Goal: Information Seeking & Learning: Learn about a topic

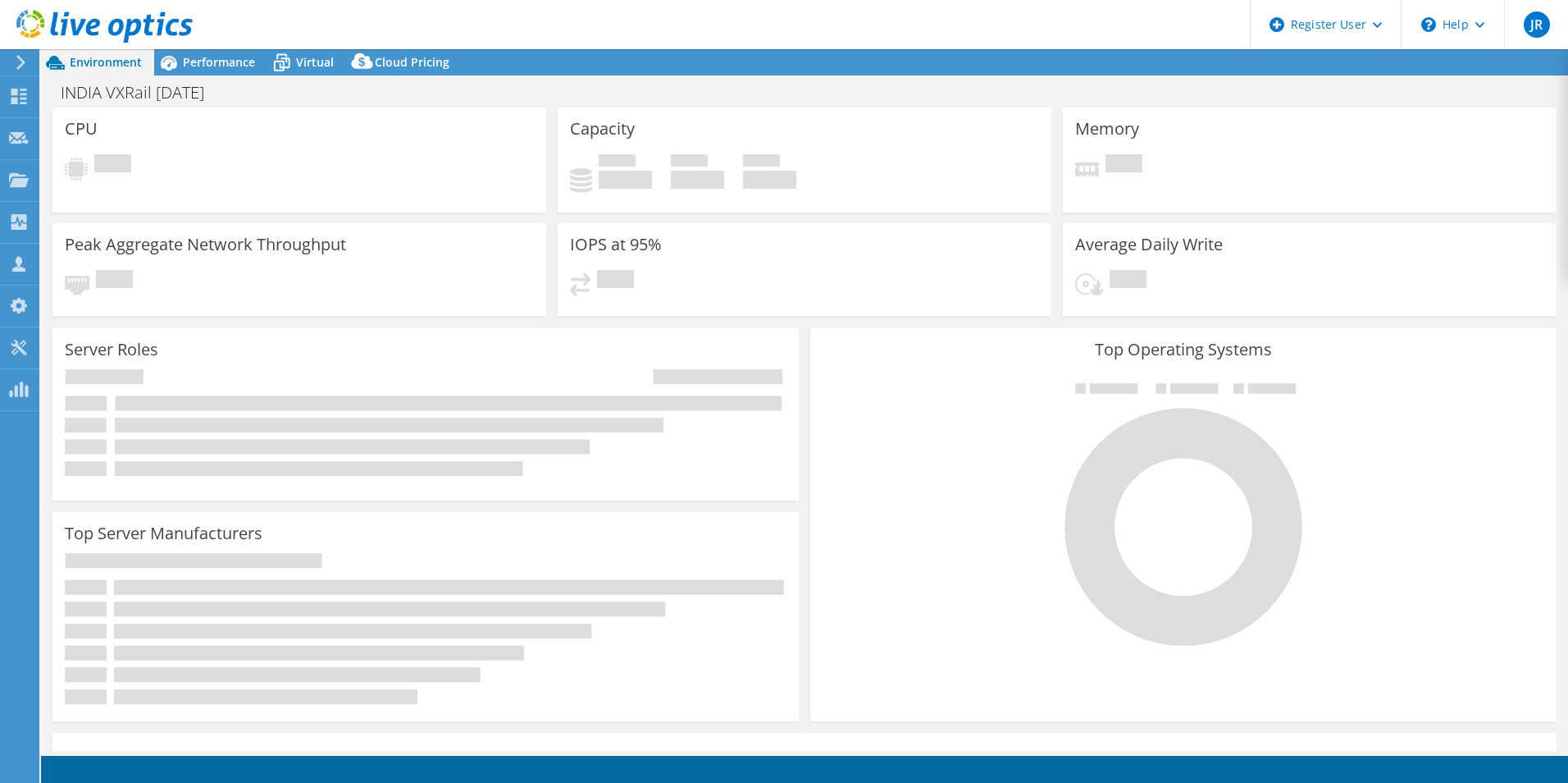
select select "USD"
select select "[GEOGRAPHIC_DATA]"
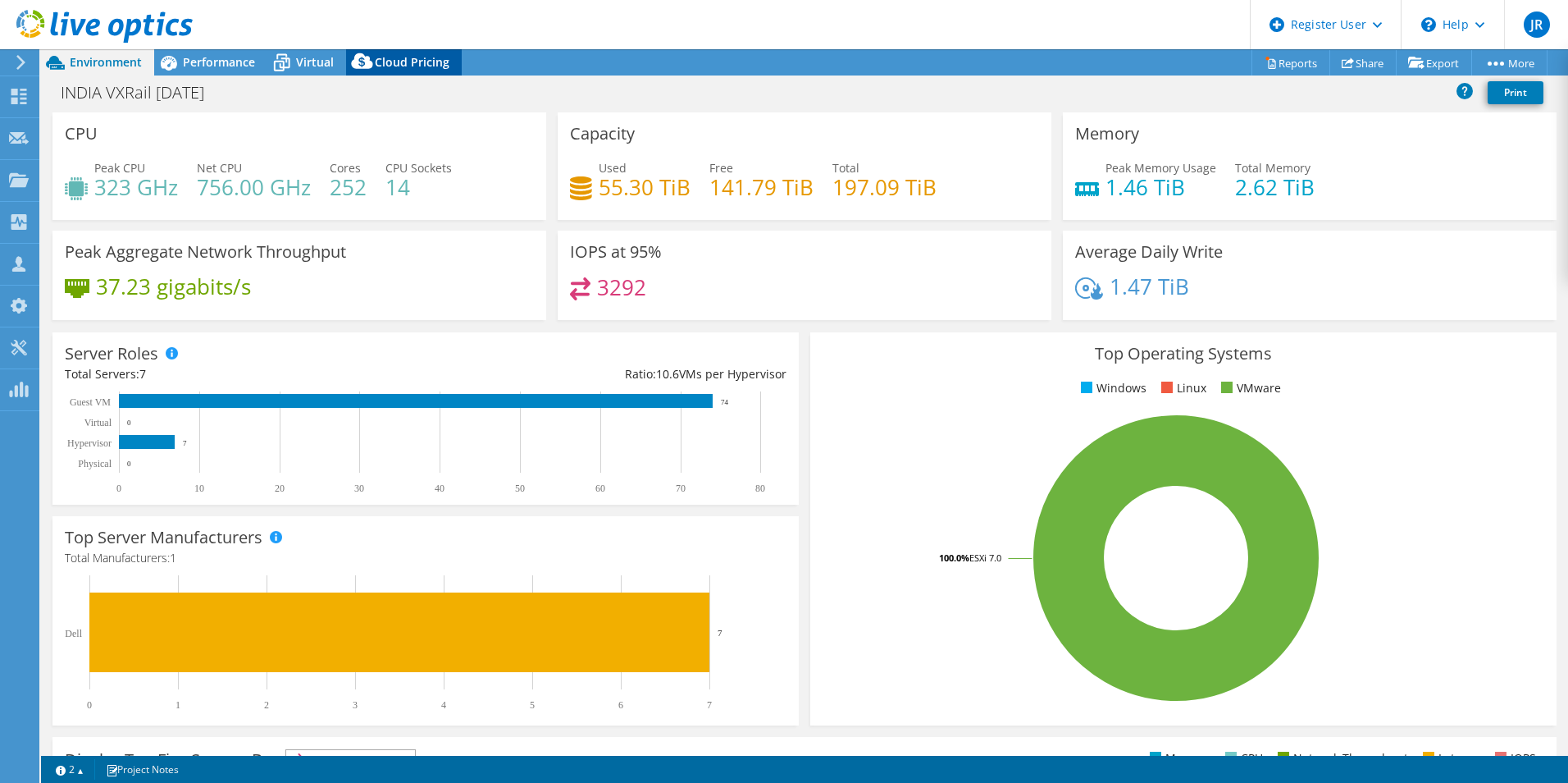
click at [401, 64] on span "Cloud Pricing" at bounding box center [412, 62] width 75 height 16
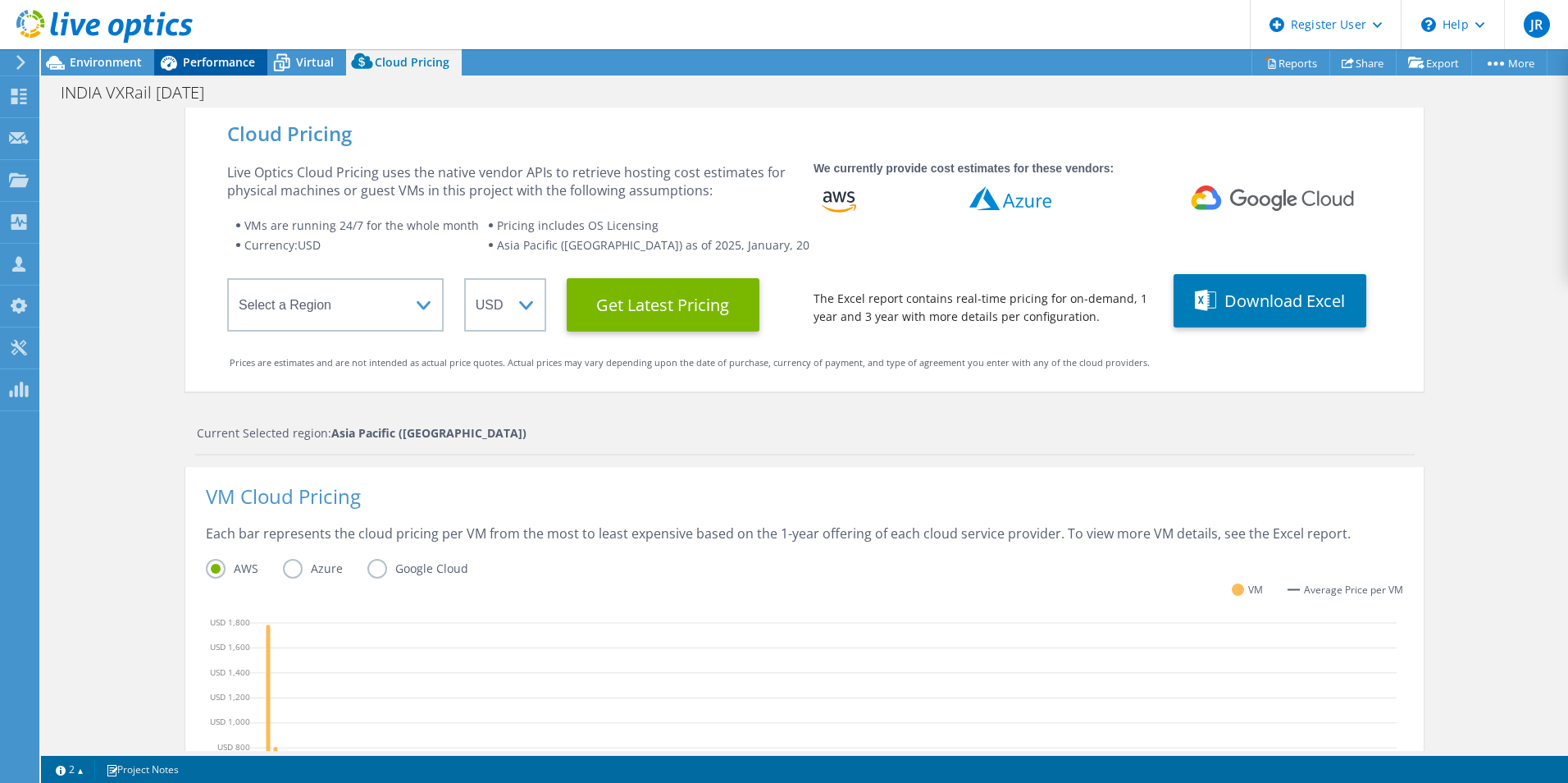
click at [227, 56] on span "Performance" at bounding box center [219, 62] width 72 height 16
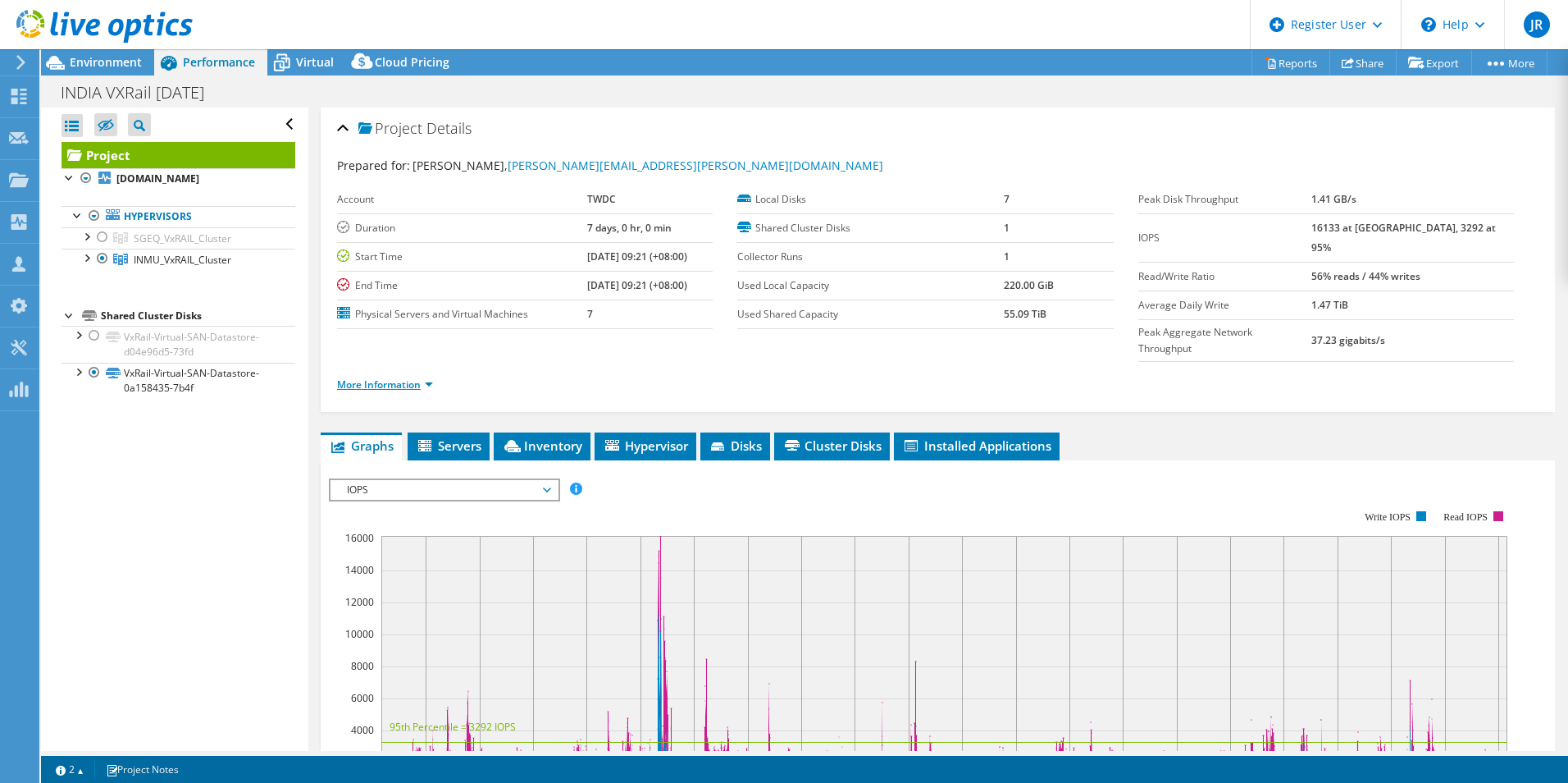
click at [399, 377] on link "More Information" at bounding box center [385, 384] width 96 height 14
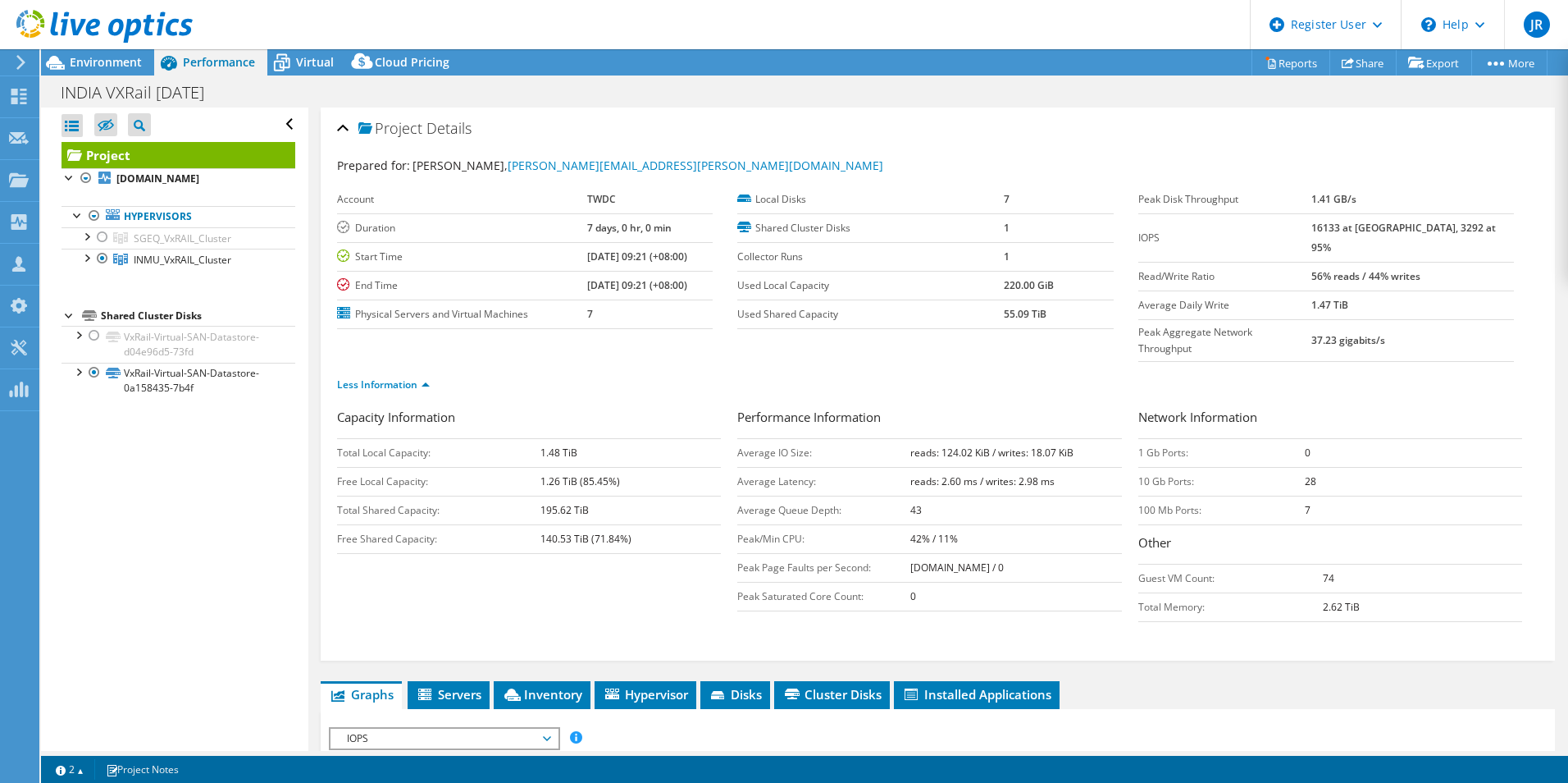
drag, startPoint x: 966, startPoint y: 513, endPoint x: 877, endPoint y: 509, distance: 89.1
click at [877, 524] on tr "Peak/Min CPU: 42% / 11%" at bounding box center [929, 538] width 384 height 29
drag, startPoint x: 877, startPoint y: 509, endPoint x: 852, endPoint y: 421, distance: 91.5
click at [846, 438] on td "Average IO Size:" at bounding box center [824, 452] width 173 height 29
drag, startPoint x: 914, startPoint y: 412, endPoint x: 1051, endPoint y: 424, distance: 137.5
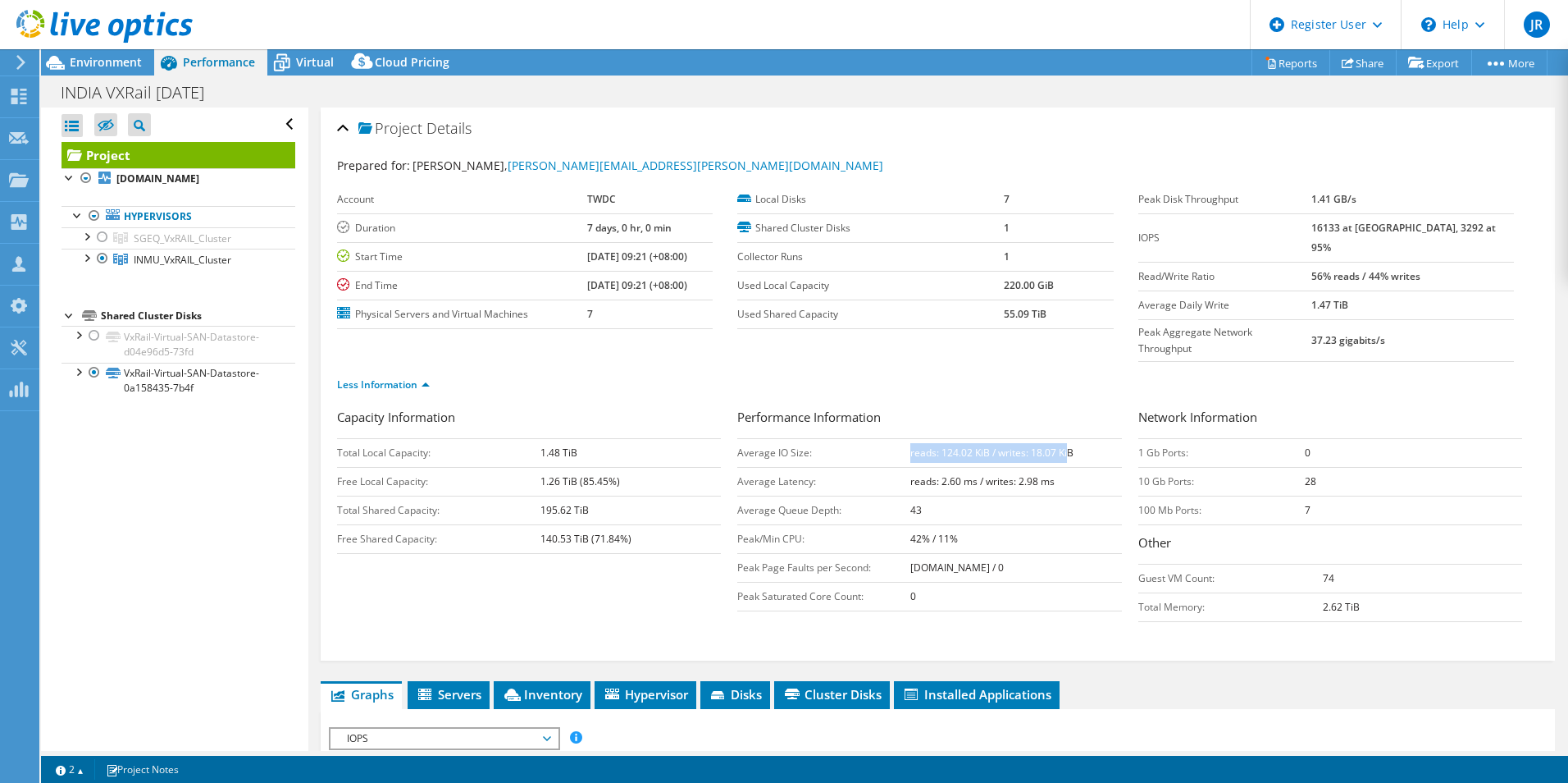
click at [1051, 445] on b "reads: 124.02 KiB / writes: 18.07 KiB" at bounding box center [992, 452] width 163 height 14
